Goal: Information Seeking & Learning: Learn about a topic

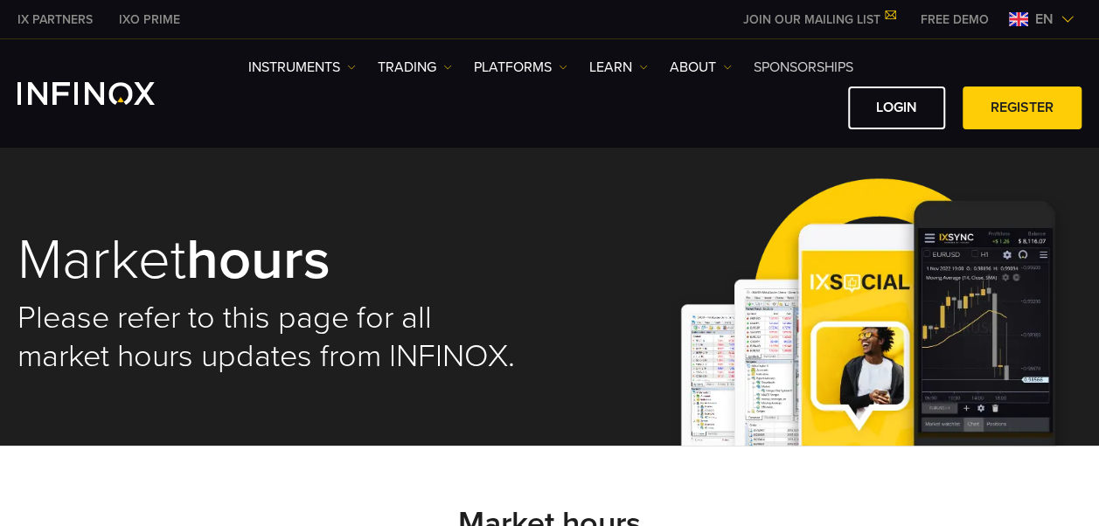
click at [768, 61] on link "SPONSORSHIPS" at bounding box center [803, 67] width 100 height 21
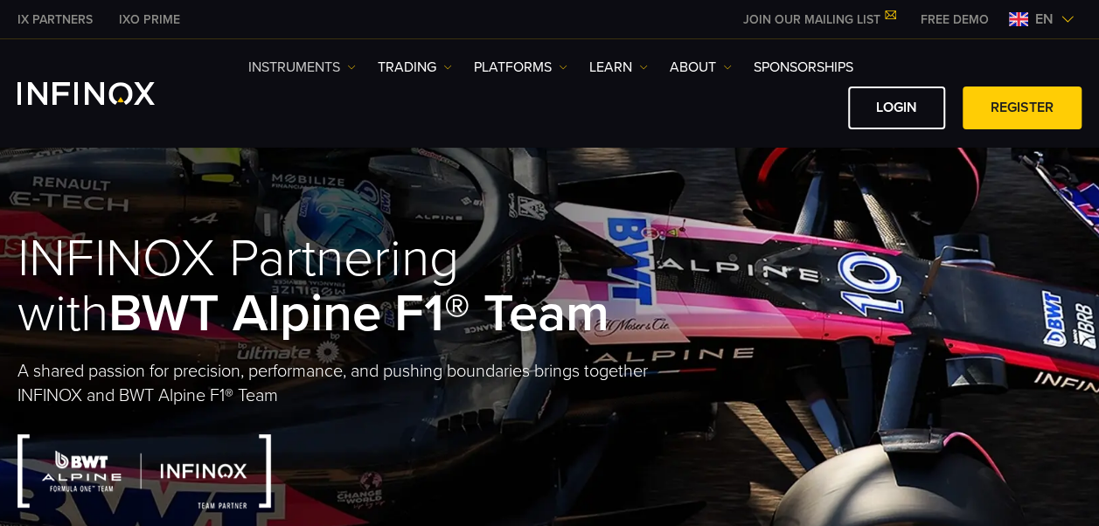
click at [320, 57] on link "Instruments" at bounding box center [301, 67] width 107 height 21
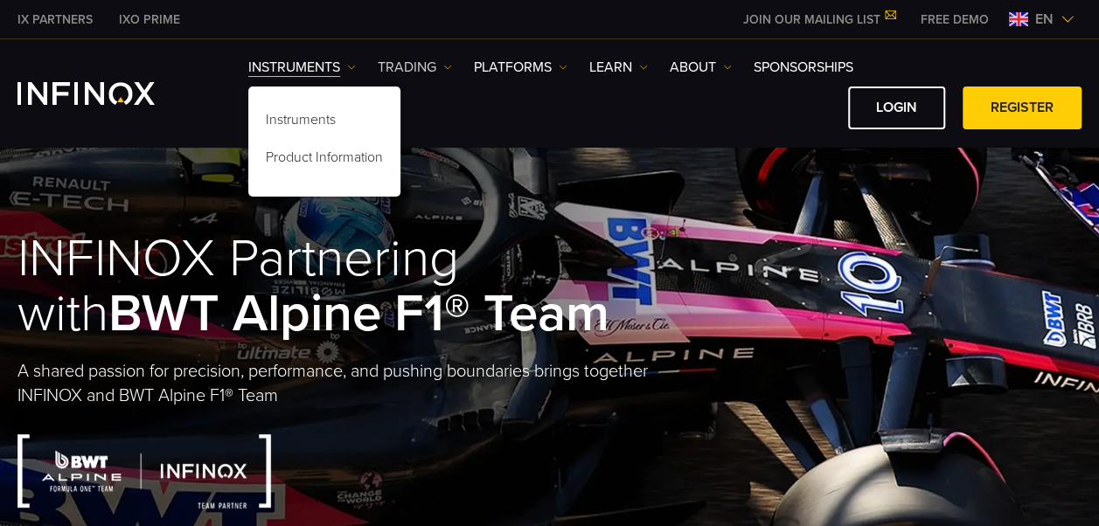
click at [418, 66] on link "TRADING" at bounding box center [415, 67] width 74 height 21
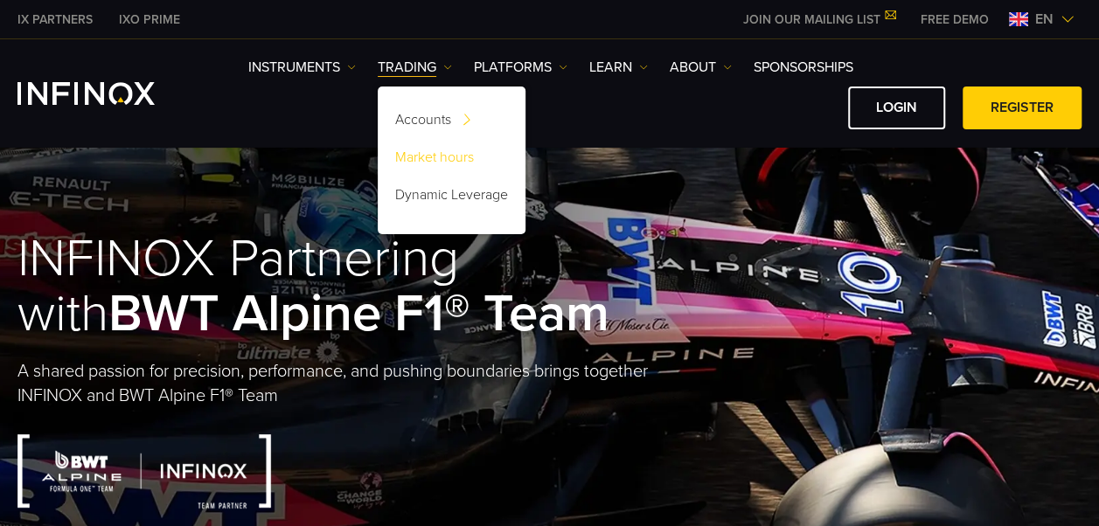
click at [437, 149] on link "Market hours" at bounding box center [452, 161] width 148 height 38
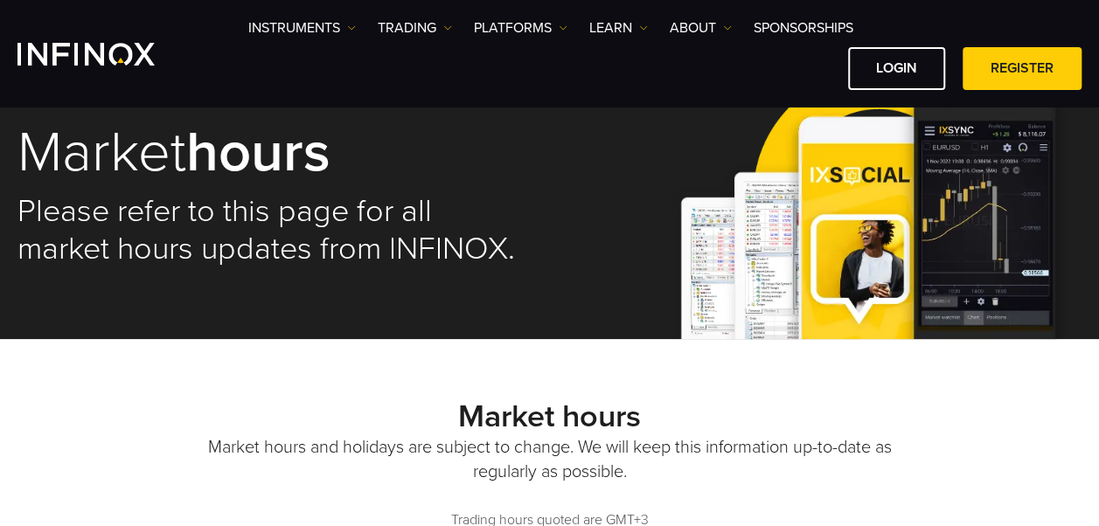
scroll to position [35, 0]
